Goal: Check status: Check status

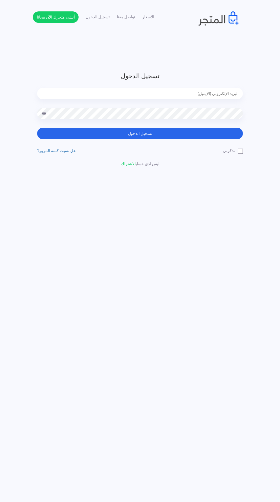
type input "noha_mae86@yahoo.com"
click at [37, 128] on button "تسجيل الدخول" at bounding box center [139, 133] width 205 height 11
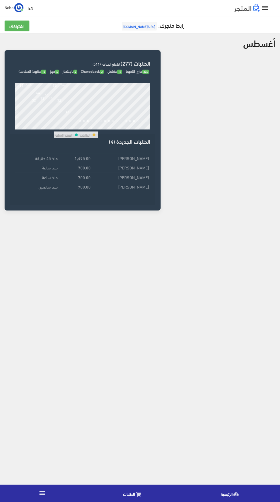
click at [135, 493] on link "الطلبات" at bounding box center [133, 493] width 98 height 15
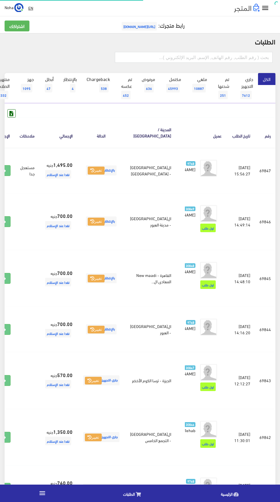
scroll to position [0, -15]
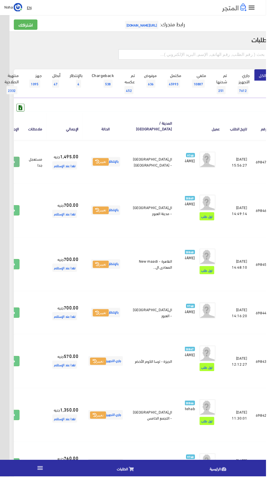
click at [21, 174] on link at bounding box center [13, 170] width 15 height 11
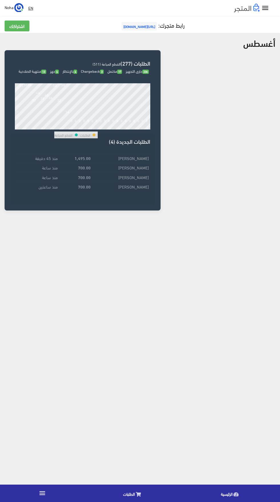
click at [142, 191] on td "[PERSON_NAME]" at bounding box center [121, 186] width 58 height 9
